Goal: Ask a question

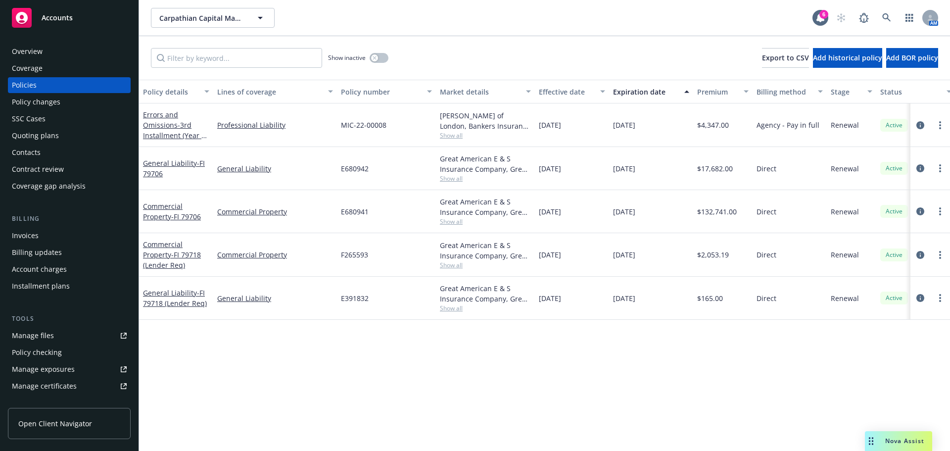
click at [916, 441] on span "Nova Assist" at bounding box center [904, 441] width 39 height 8
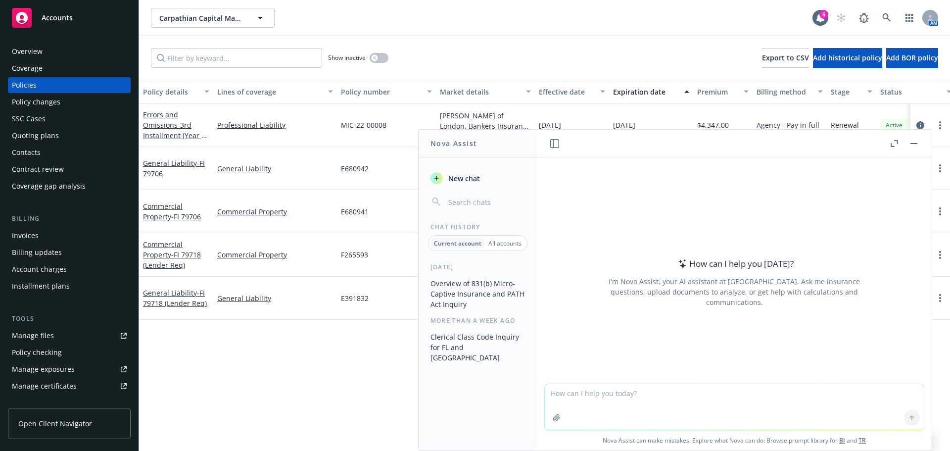
click at [497, 241] on p "All accounts" at bounding box center [504, 243] width 33 height 8
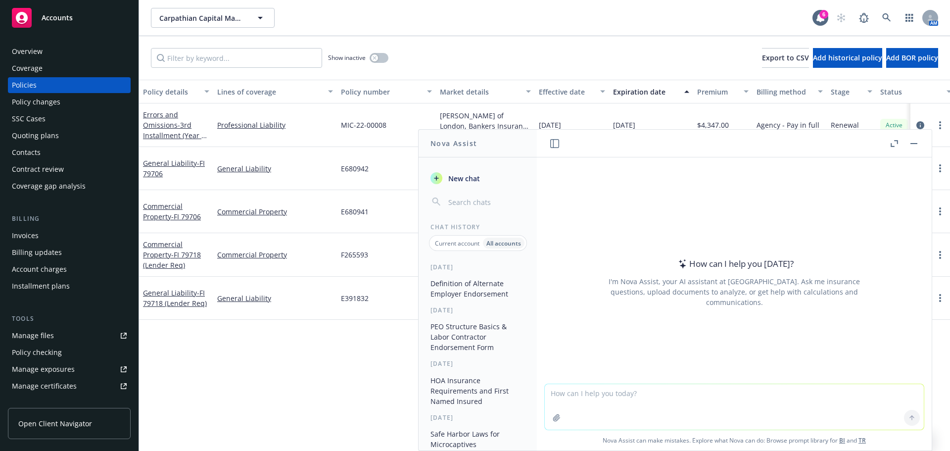
click at [480, 289] on button "Definition of Alternate Employer Endorsement" at bounding box center [478, 288] width 102 height 27
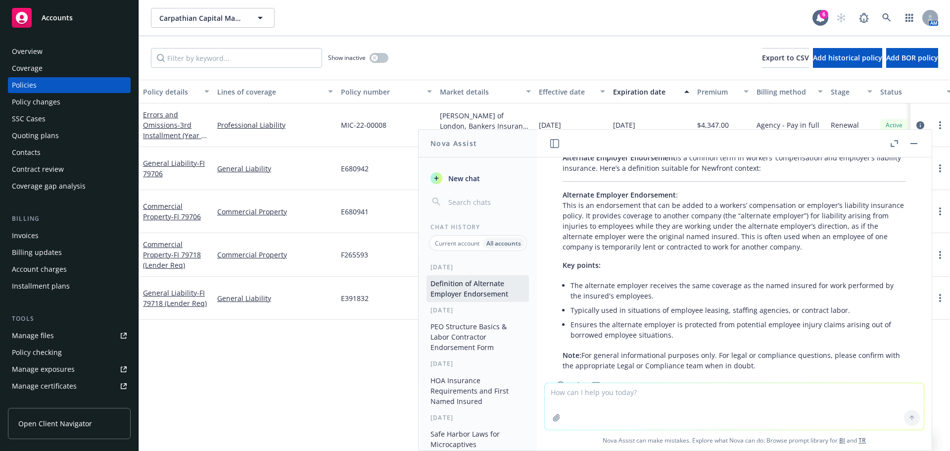
scroll to position [81, 0]
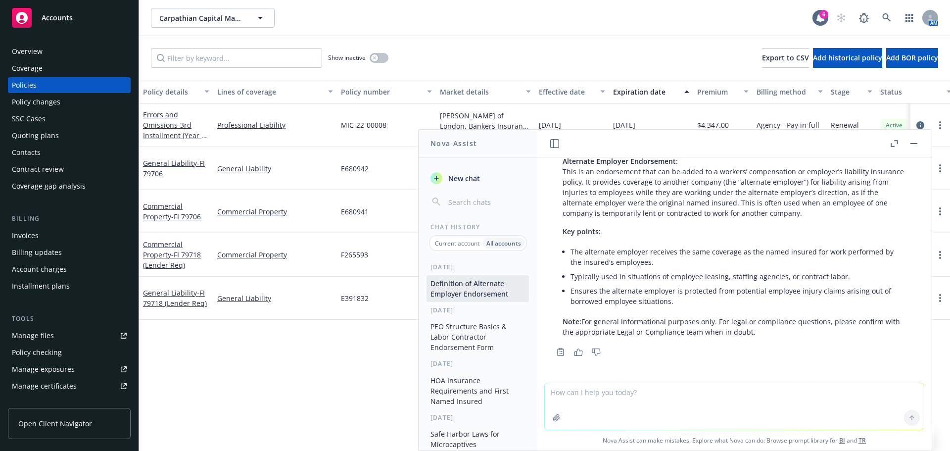
click at [470, 292] on button "Definition of Alternate Employer Endorsement" at bounding box center [478, 288] width 102 height 27
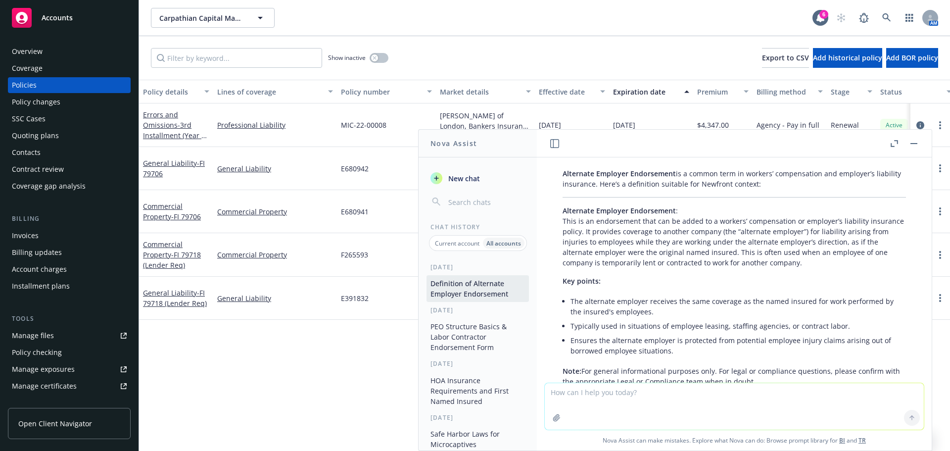
click at [821, 266] on p "Alternate Employer Endorsement : This is an endorsement that can be added to a …" at bounding box center [734, 236] width 343 height 62
click at [666, 301] on li "The alternate employer receives the same coverage as the named insured for work…" at bounding box center [739, 306] width 336 height 25
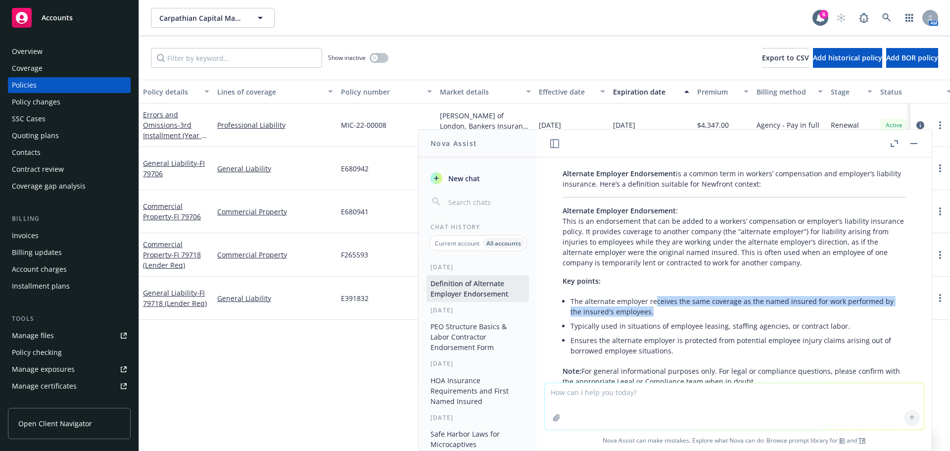
drag, startPoint x: 653, startPoint y: 301, endPoint x: 693, endPoint y: 310, distance: 41.1
click at [693, 310] on li "The alternate employer receives the same coverage as the named insured for work…" at bounding box center [739, 306] width 336 height 25
click at [661, 300] on li "The alternate employer receives the same coverage as the named insured for work…" at bounding box center [739, 306] width 336 height 25
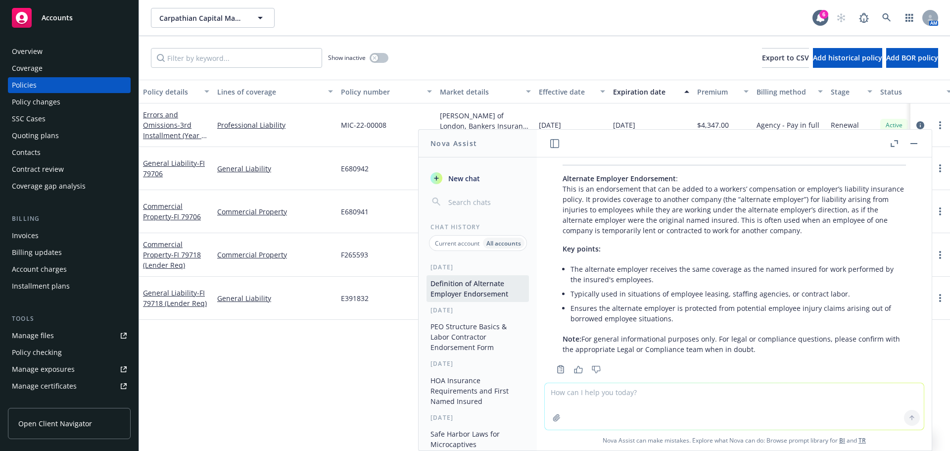
scroll to position [81, 0]
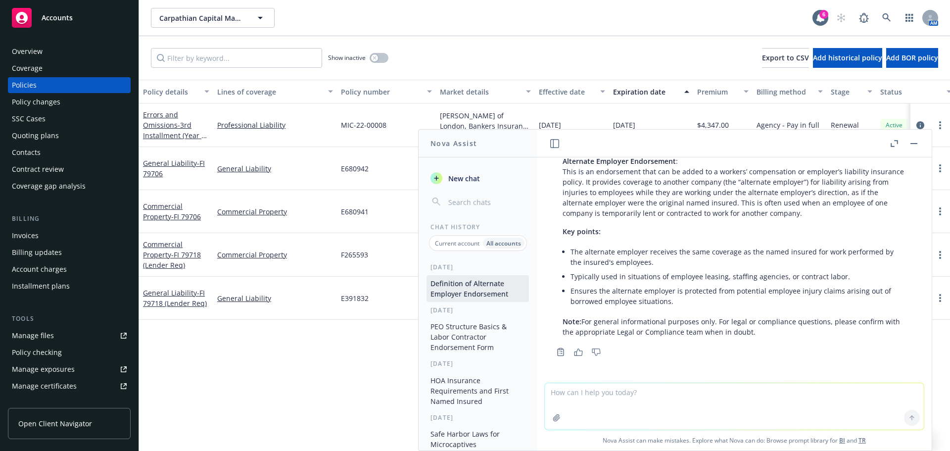
click at [672, 273] on li "Typically used in situations of employee leasing, staffing agencies, or contrac…" at bounding box center [739, 276] width 336 height 14
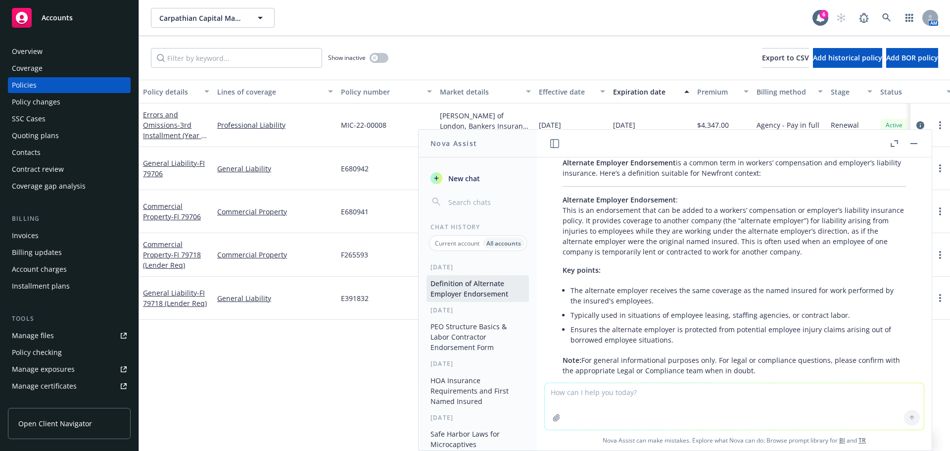
scroll to position [31, 0]
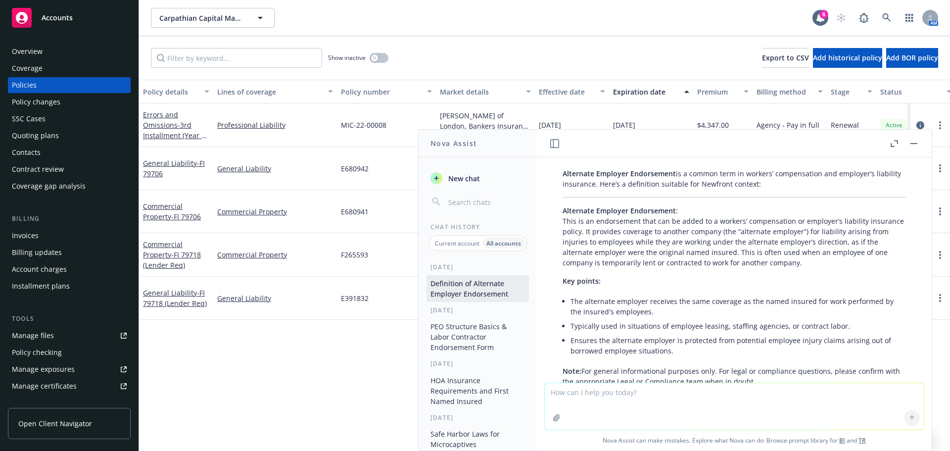
click at [594, 405] on textarea at bounding box center [734, 406] width 379 height 47
type textarea "O"
click at [832, 401] on textarea "a client of mine has workers comp coverage through a PEO, but looking t o place" at bounding box center [734, 406] width 379 height 47
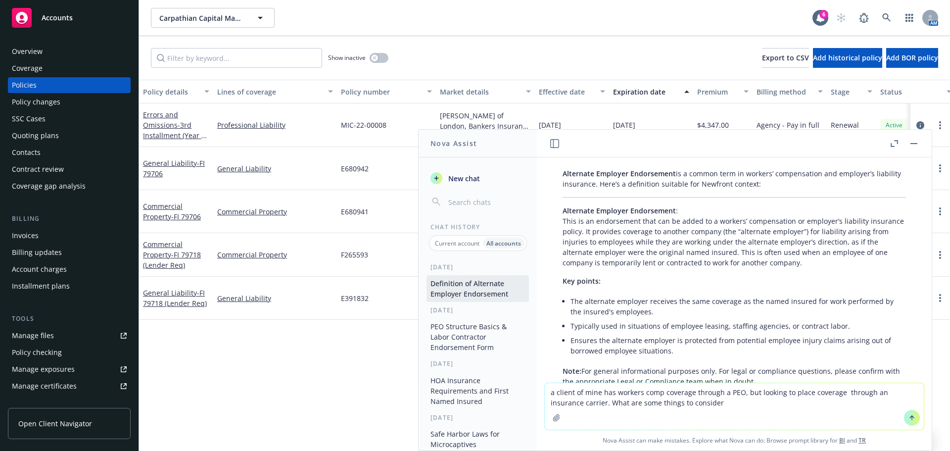
type textarea "a client of mine has workers comp coverage through a PEO, but looking to place …"
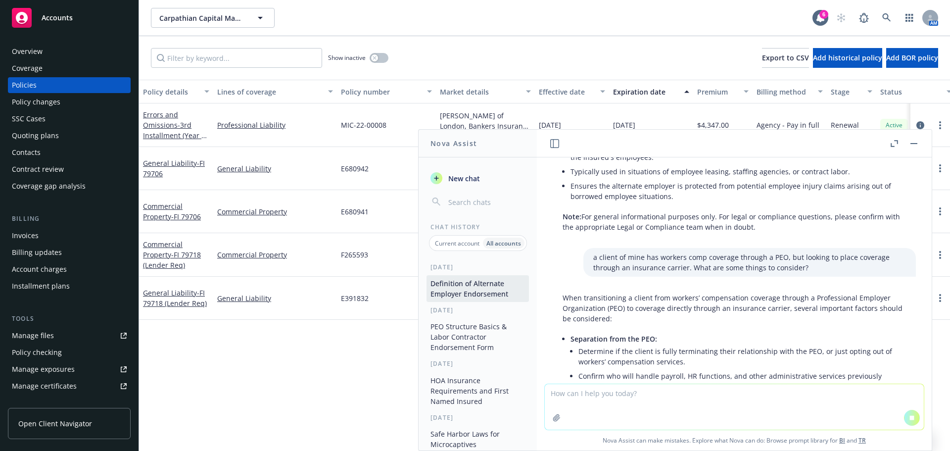
scroll to position [235, 0]
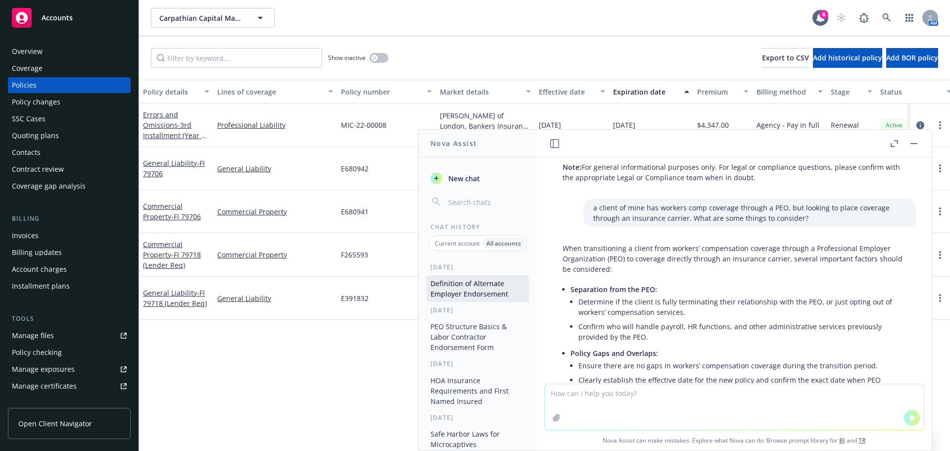
click at [698, 314] on li "Determine if the client is fully terminating their relationship with the PEO, o…" at bounding box center [743, 306] width 328 height 25
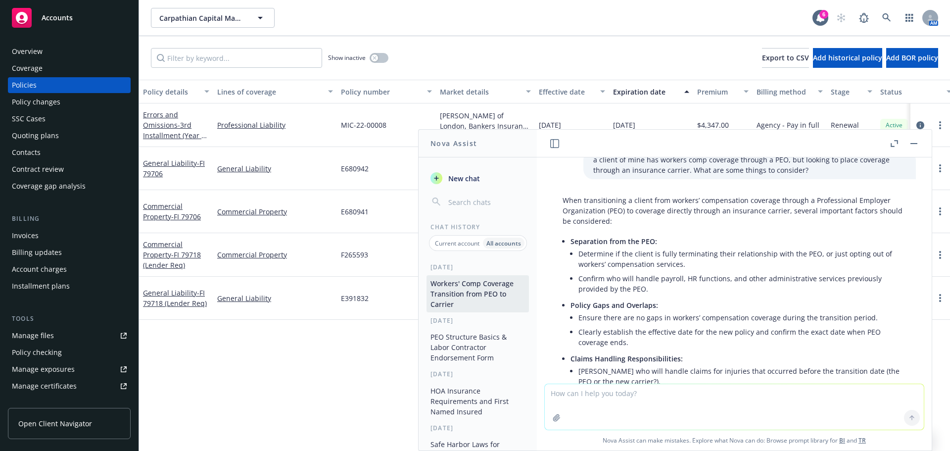
scroll to position [312, 0]
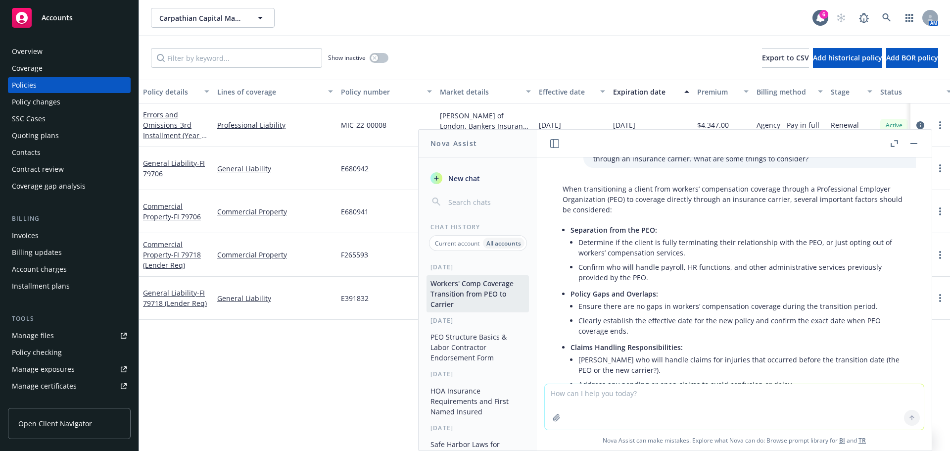
click at [653, 271] on li "Confirm who will handle payroll, HR functions, and other administrative service…" at bounding box center [743, 272] width 328 height 25
click at [691, 264] on li "Confirm who will handle payroll, HR functions, and other administrative service…" at bounding box center [743, 272] width 328 height 25
click at [752, 242] on li "Determine if the client is fully terminating their relationship with the PEO, o…" at bounding box center [743, 247] width 328 height 25
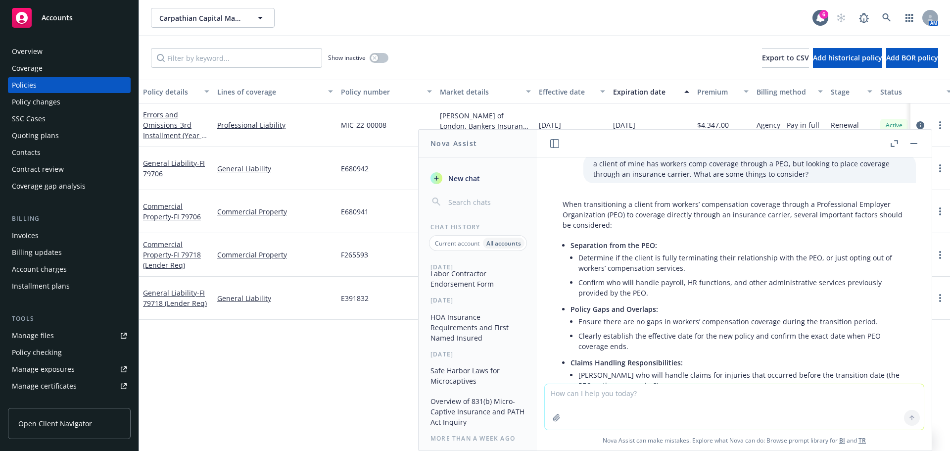
scroll to position [49, 0]
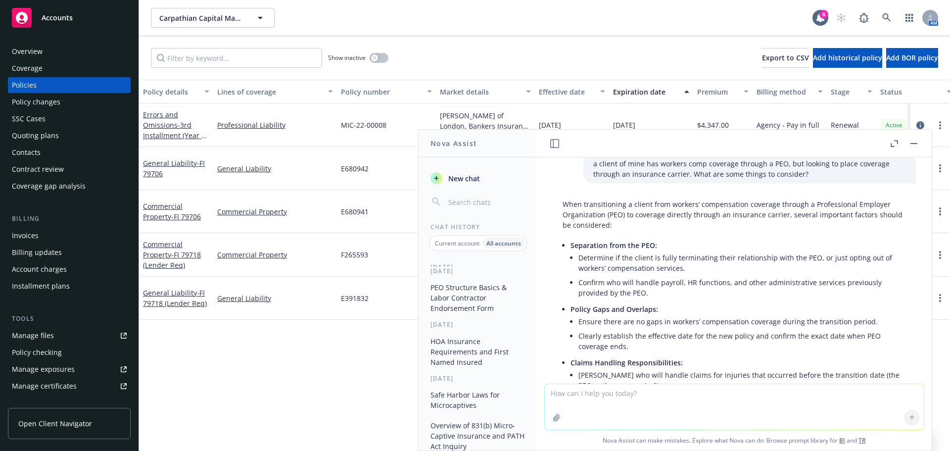
click at [474, 303] on button "PEO Structure Basics & Labor Contractor Endorsement Form" at bounding box center [478, 297] width 102 height 37
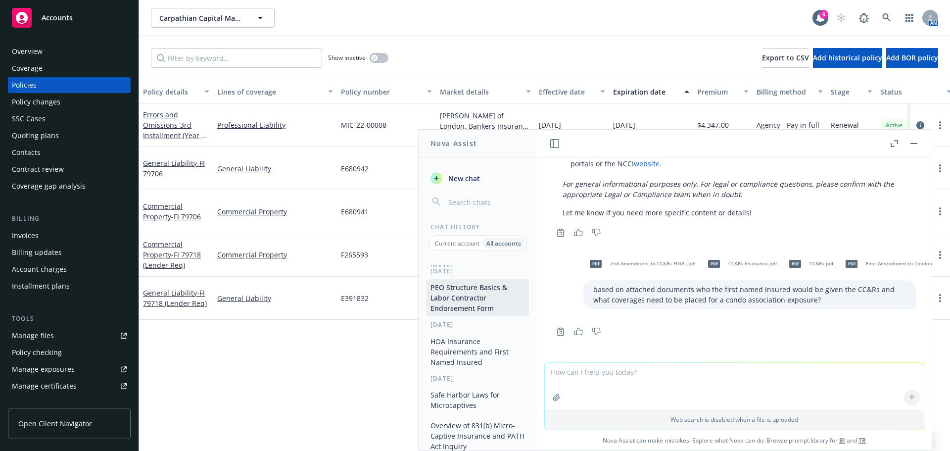
scroll to position [1167, 0]
